Goal: Obtain resource: Download file/media

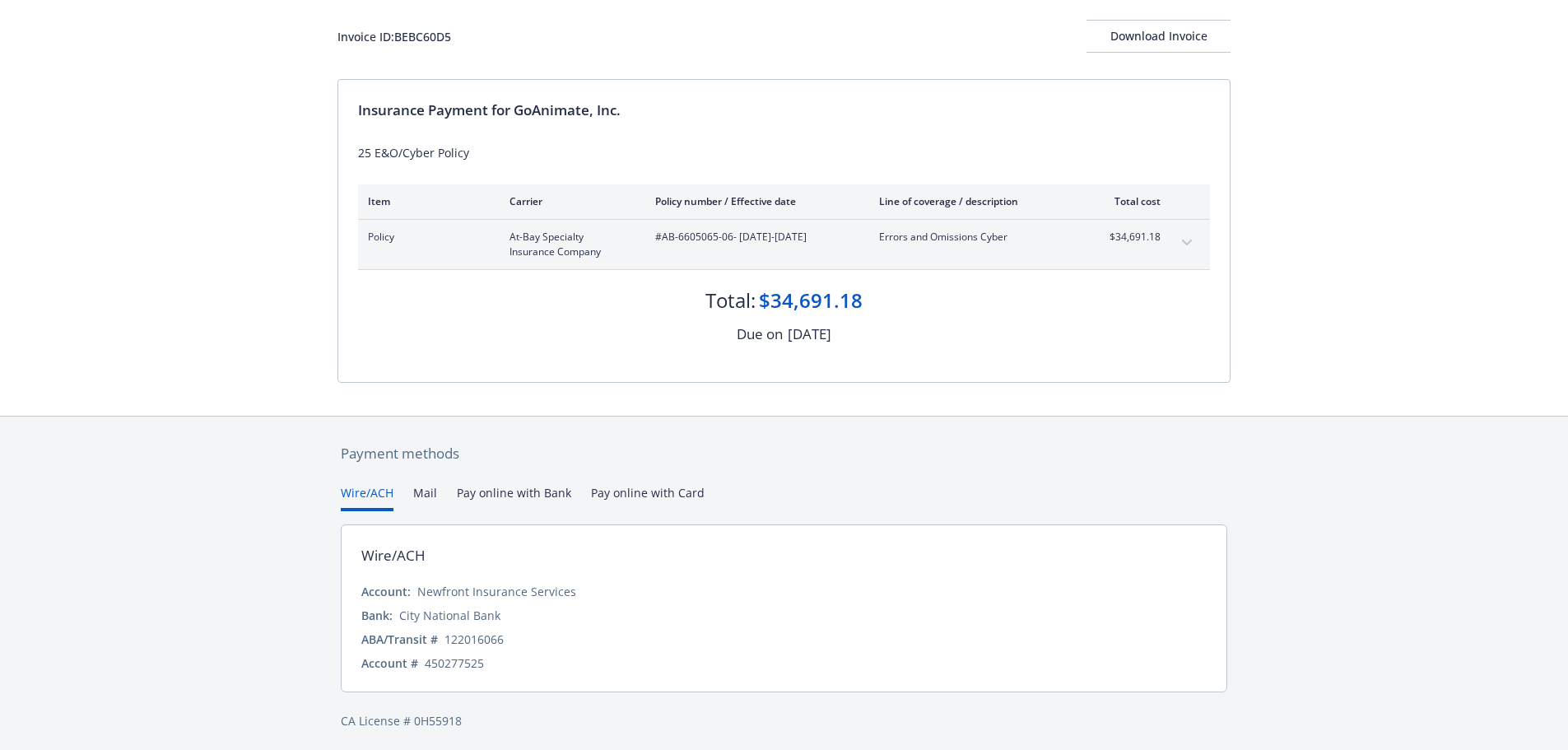
scroll to position [98, 0]
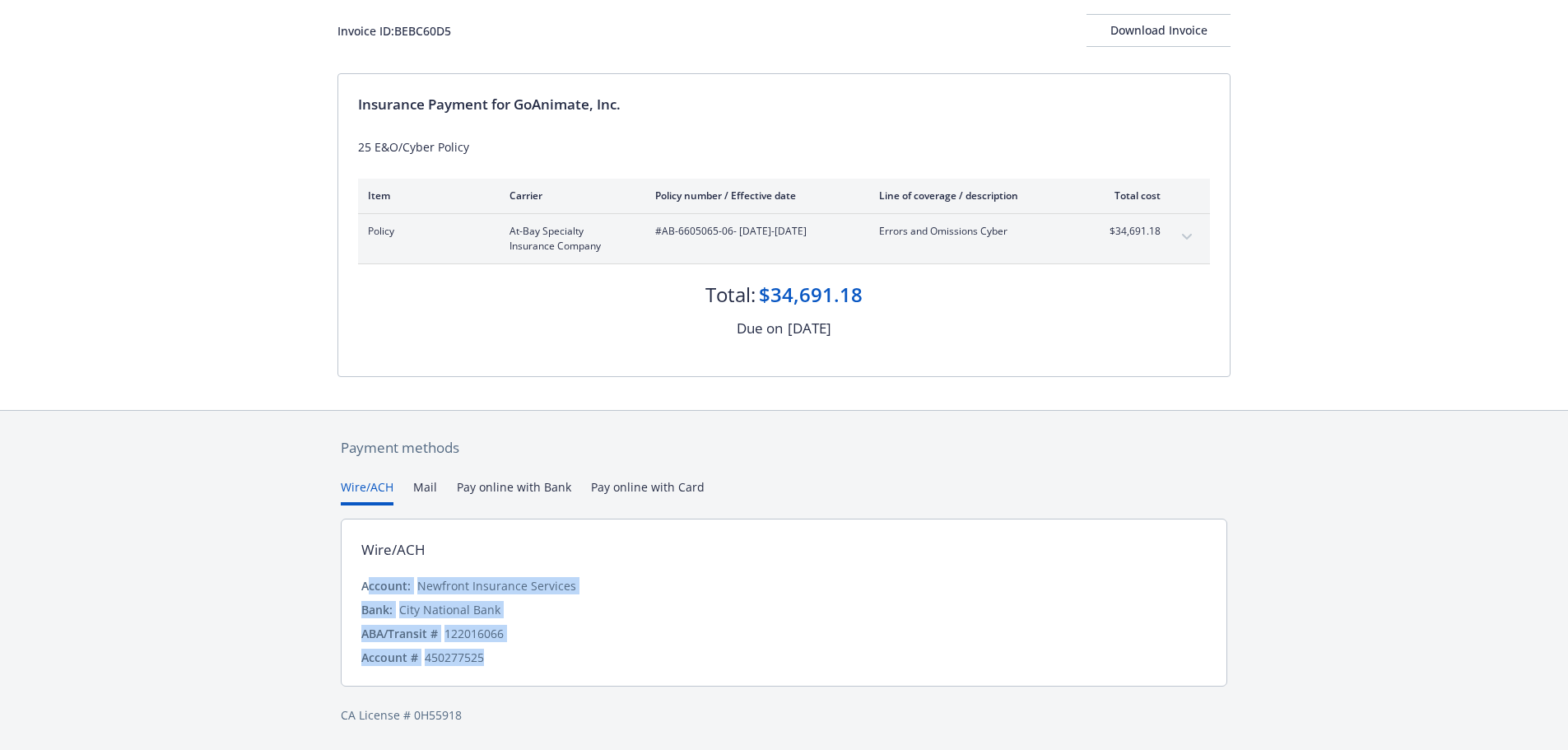
drag, startPoint x: 366, startPoint y: 586, endPoint x: 510, endPoint y: 659, distance: 161.4
click at [510, 659] on div "Account: Newfront Insurance Services Bank: City National Bank ABA/Transit # 122…" at bounding box center [784, 621] width 845 height 89
click at [1167, 585] on div "Account: Newfront Insurance Services" at bounding box center [784, 585] width 845 height 18
drag, startPoint x: 404, startPoint y: 610, endPoint x: 519, endPoint y: 605, distance: 115.1
click at [519, 605] on div "Bank: City National Bank" at bounding box center [784, 610] width 845 height 18
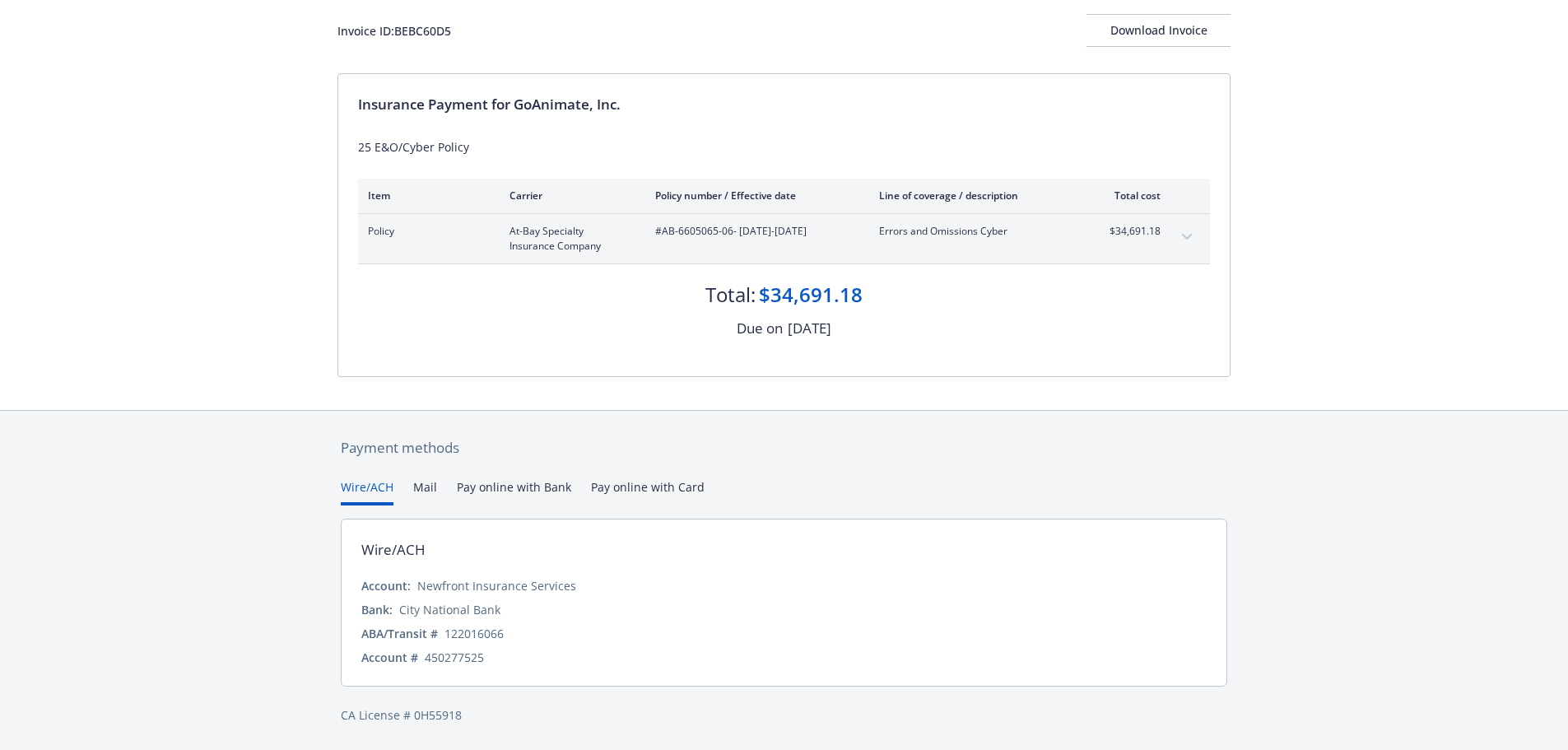
click at [474, 642] on div "122016066" at bounding box center [474, 633] width 59 height 18
click at [460, 658] on div "450277525" at bounding box center [454, 657] width 59 height 18
copy div "450277525"
click at [1138, 34] on div "Download Invoice" at bounding box center [1158, 30] width 144 height 31
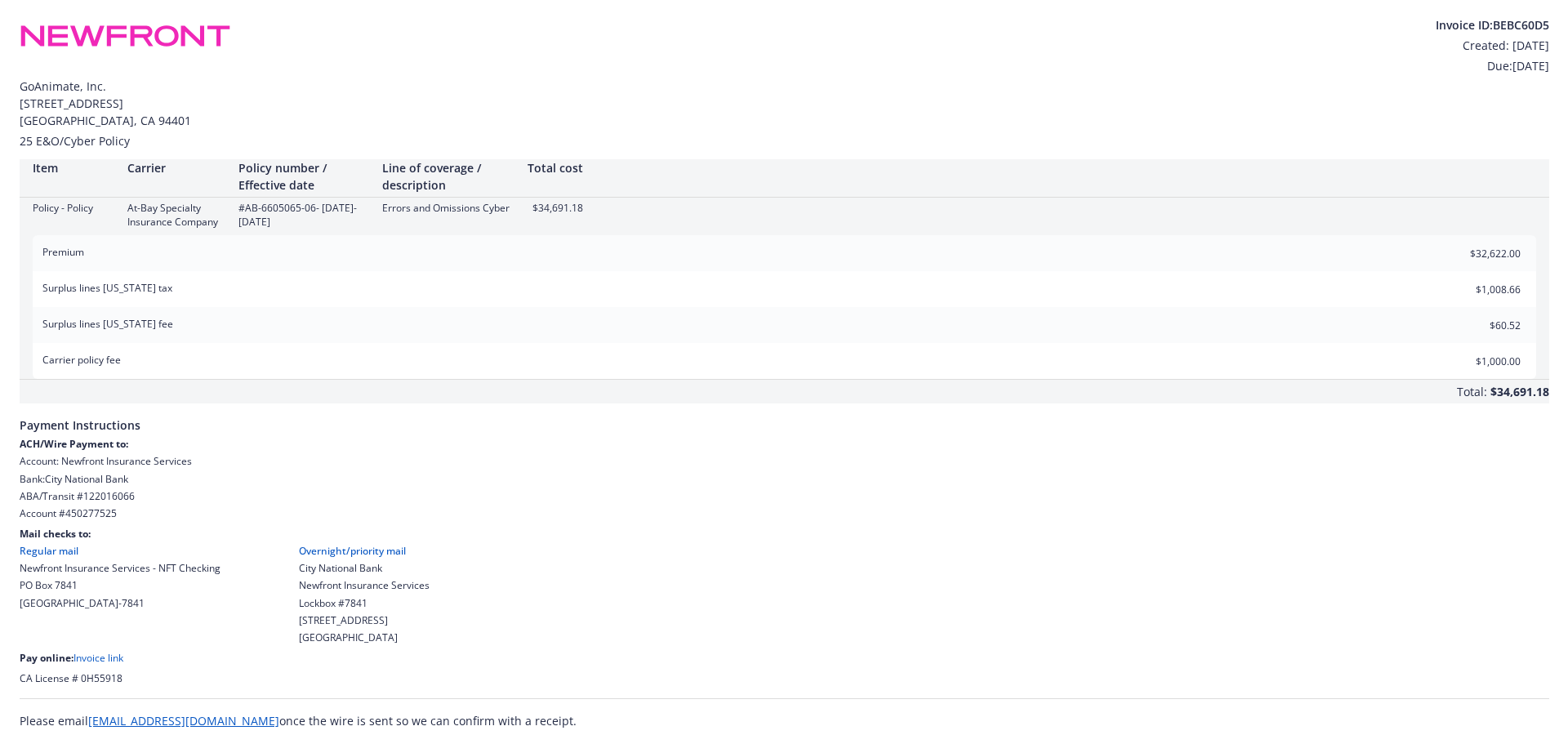
scroll to position [0, 0]
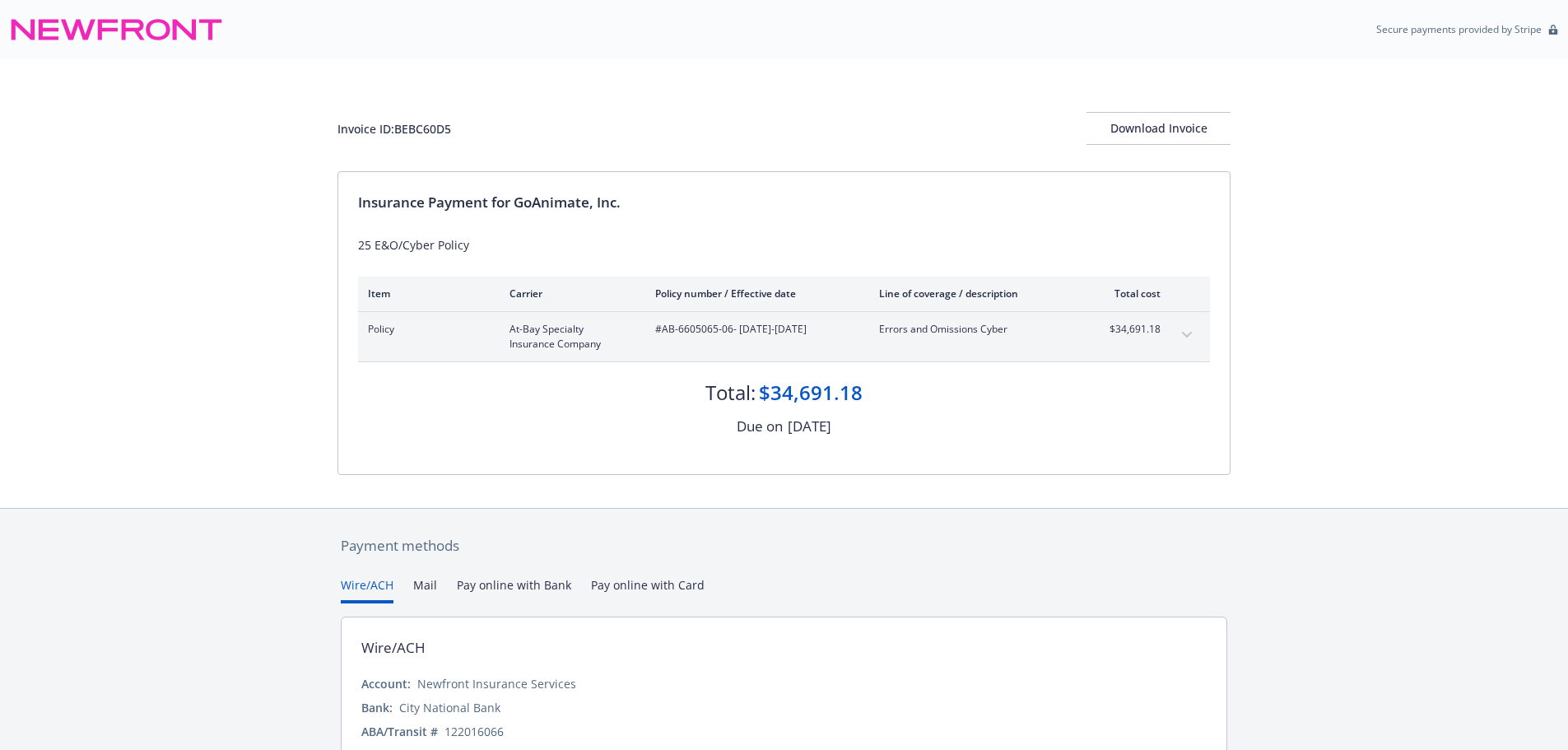
click at [1299, 340] on div "Invoice ID: BEBC60D5 Download Invoice Insurance Payment for GoAnimate, Inc. 25 …" at bounding box center [784, 283] width 1568 height 448
click at [657, 330] on span "#AB-6605065-06 - 09/25/2025-09/25/2026" at bounding box center [753, 330] width 198 height 15
drag, startPoint x: 847, startPoint y: 329, endPoint x: 656, endPoint y: 335, distance: 191.1
click at [656, 335] on span "#AB-6605065-06 - 09/25/2025-09/25/2026" at bounding box center [753, 330] width 198 height 15
click at [182, 396] on div "Invoice ID: BEBC60D5 Download Invoice Insurance Payment for GoAnimate, Inc. 25 …" at bounding box center [784, 283] width 1568 height 448
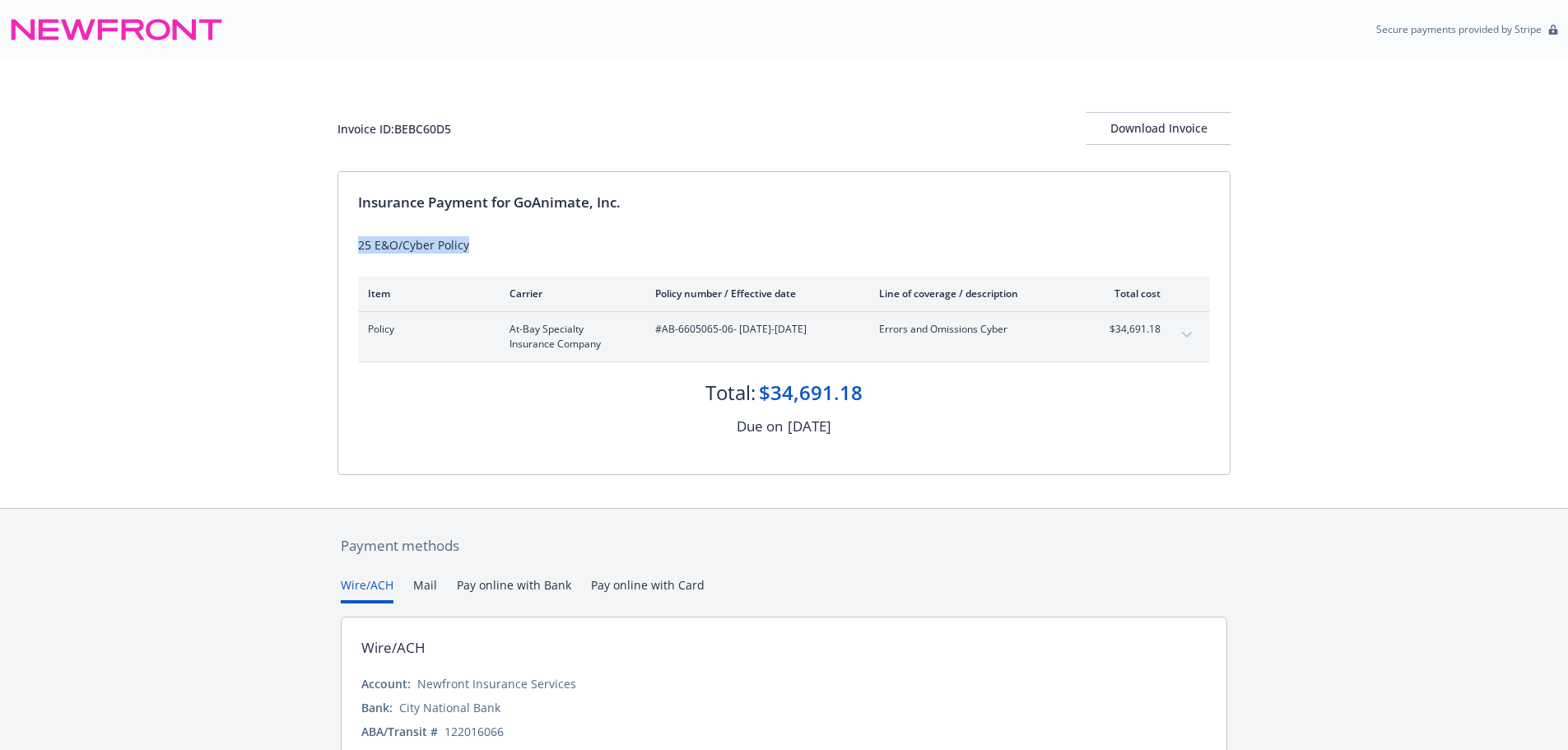
drag, startPoint x: 359, startPoint y: 245, endPoint x: 477, endPoint y: 242, distance: 118.0
click at [477, 242] on div "25 E&O/Cyber Policy" at bounding box center [784, 245] width 852 height 18
copy div "25 E&O/Cyber Policy"
drag, startPoint x: 670, startPoint y: 330, endPoint x: 732, endPoint y: 331, distance: 62.0
click at [732, 331] on div "Policy At-Bay Specialty Insurance Company #AB-6605065-06 - 09/25/2025-09/25/202…" at bounding box center [764, 336] width 793 height 29
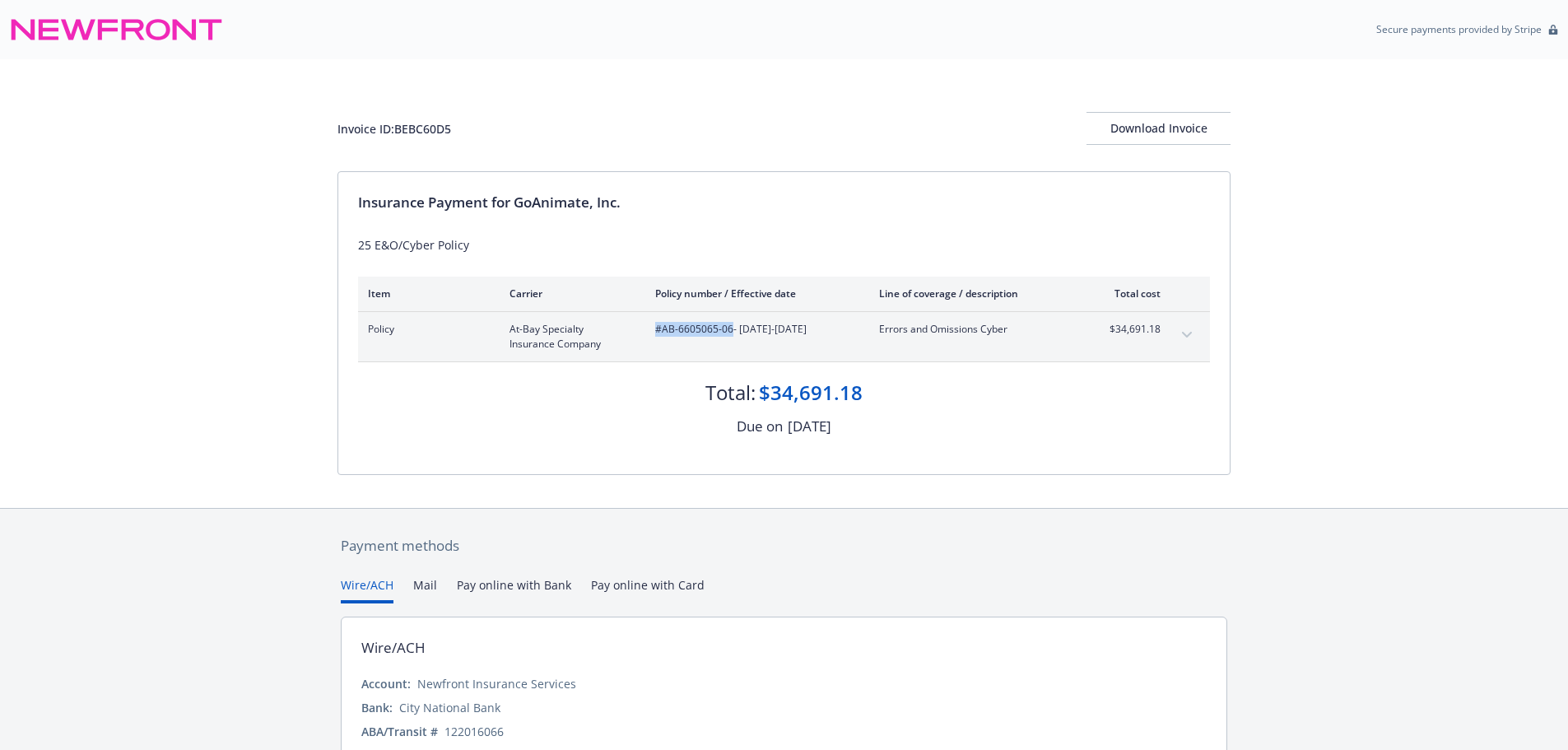
copy span "#AB-6605065-06"
click at [1141, 330] on span "$34,691.18" at bounding box center [1129, 330] width 61 height 15
copy span "34,691.18"
click at [426, 129] on div "Invoice ID: BEBC60D5" at bounding box center [393, 129] width 114 height 18
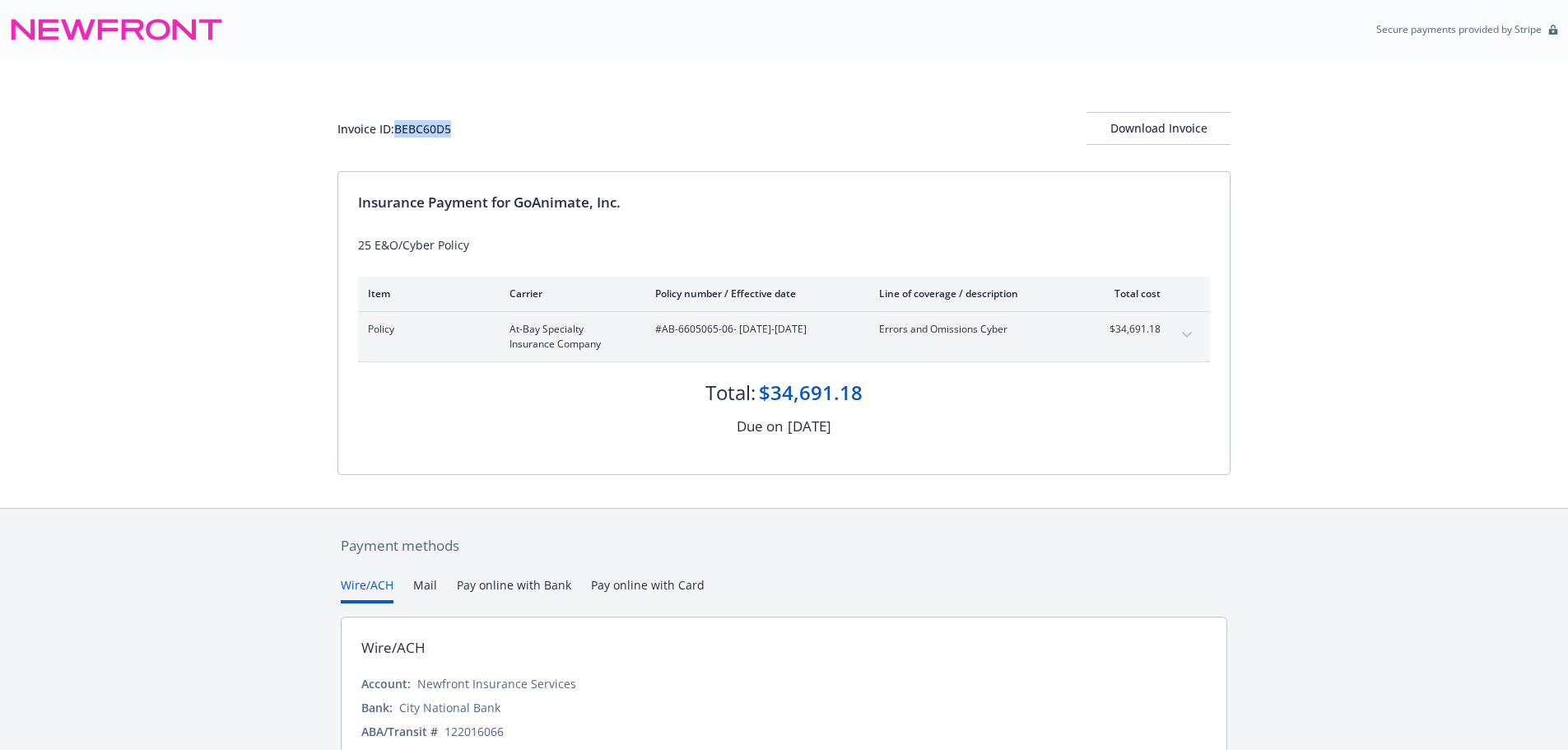
click at [426, 129] on div "Invoice ID: BEBC60D5" at bounding box center [393, 129] width 114 height 18
copy div "BEBC60D5"
click at [1138, 124] on div "Download Invoice" at bounding box center [1158, 128] width 144 height 31
